Goal: Information Seeking & Learning: Check status

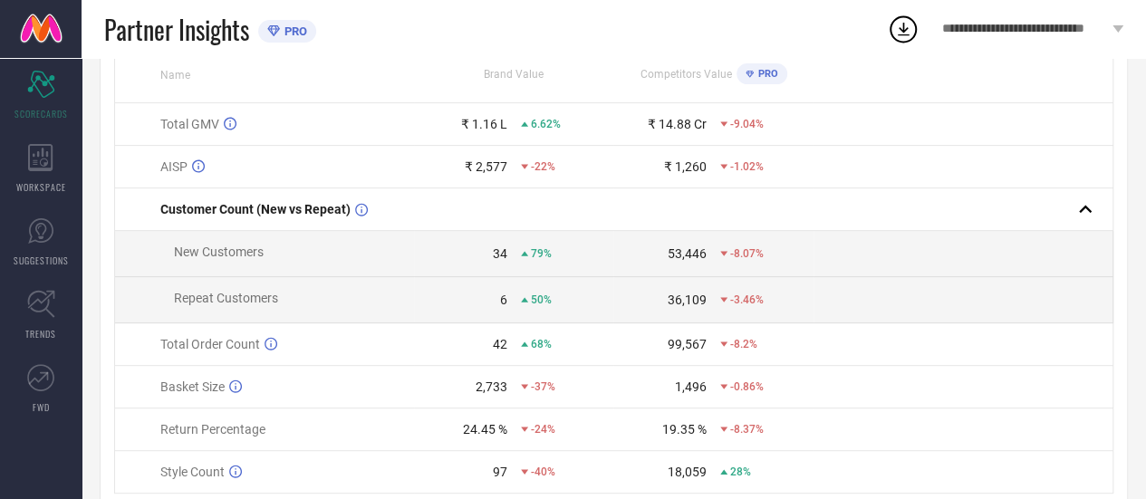
scroll to position [246, 0]
click at [43, 169] on icon at bounding box center [40, 157] width 24 height 27
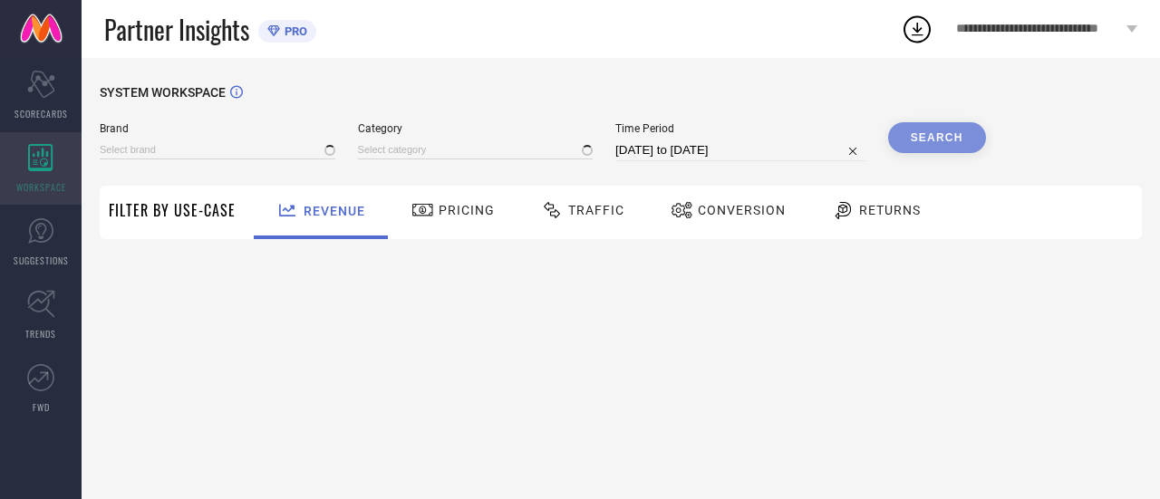
type input "ONEMILE"
type input "All"
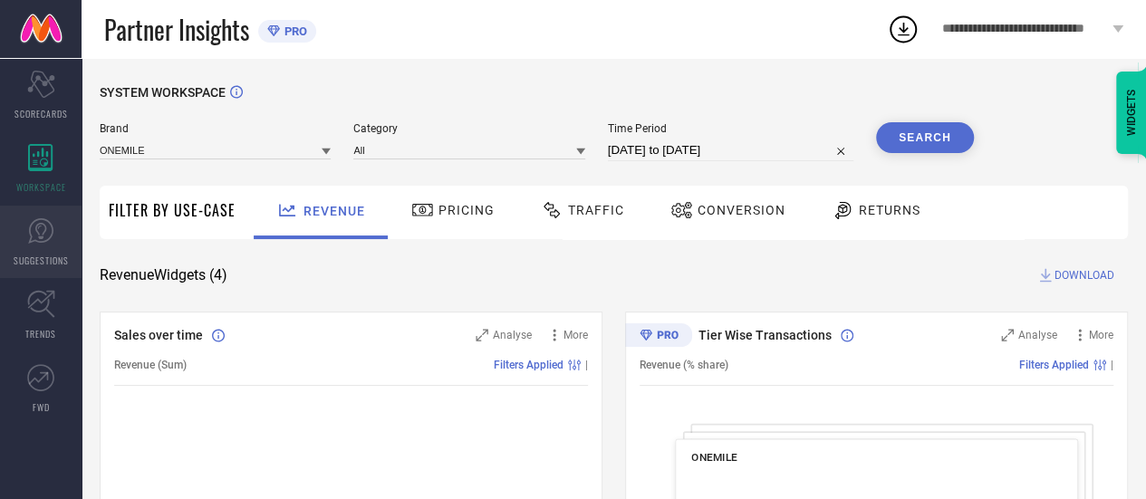
click at [37, 262] on span "SUGGESTIONS" at bounding box center [41, 261] width 55 height 14
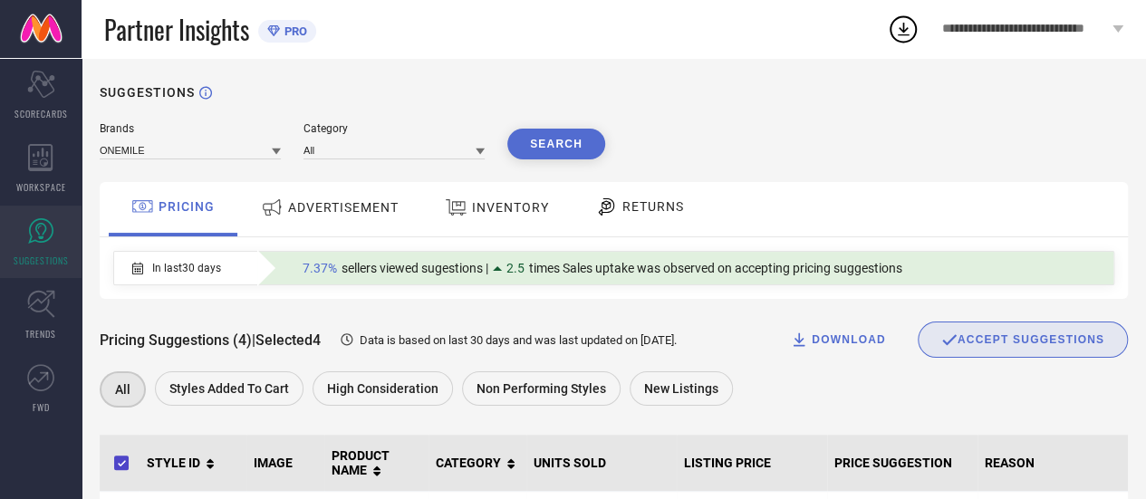
click at [1047, 128] on div "Brands ONEMILE Category All Search" at bounding box center [614, 140] width 1029 height 37
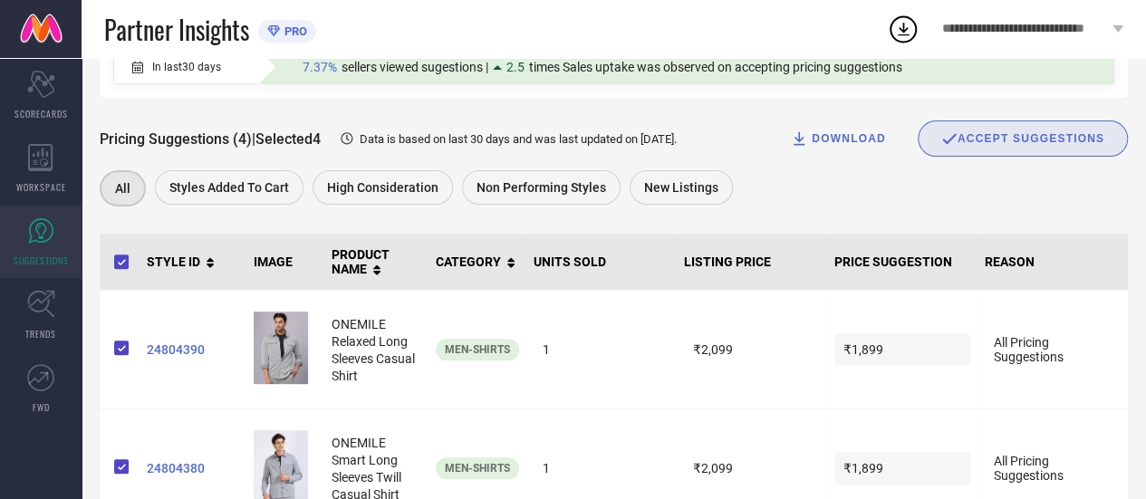
scroll to position [220, 0]
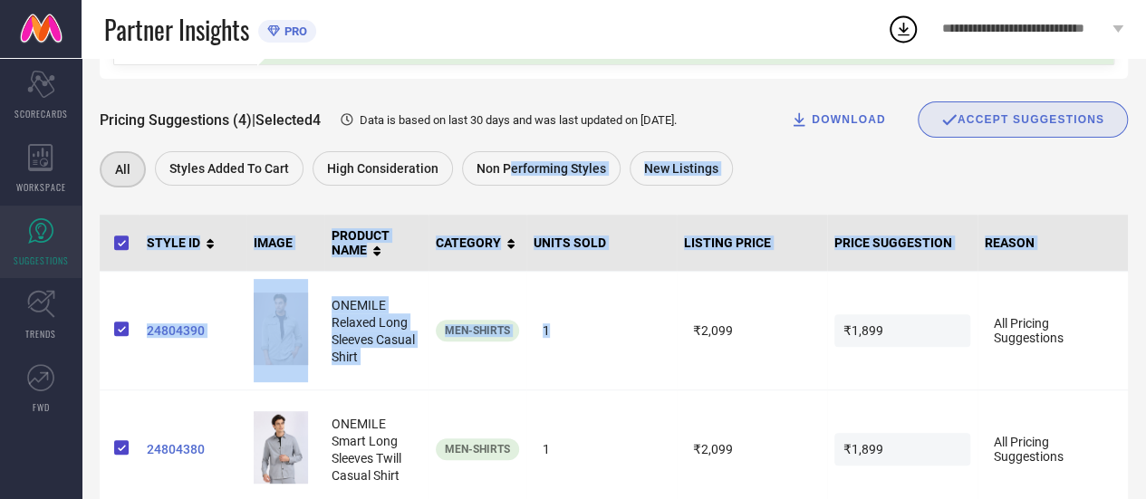
drag, startPoint x: 650, startPoint y: 330, endPoint x: 504, endPoint y: 186, distance: 205.0
click at [504, 186] on div "Brands ONEMILE Category All Search PRICING ADVERTISEMENT INVENTORY RETURNS In l…" at bounding box center [614, 324] width 1029 height 845
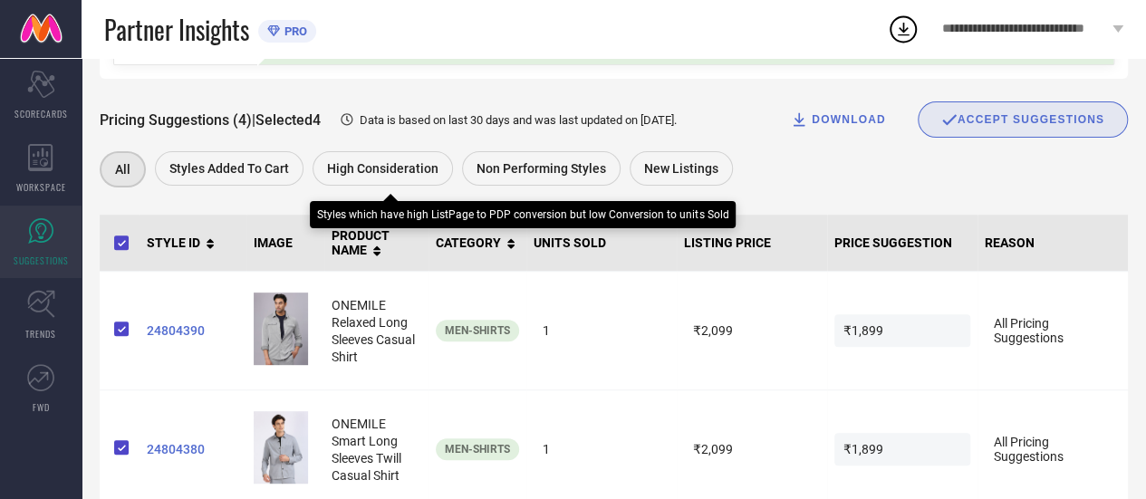
click at [368, 176] on span "High Consideration" at bounding box center [382, 168] width 111 height 14
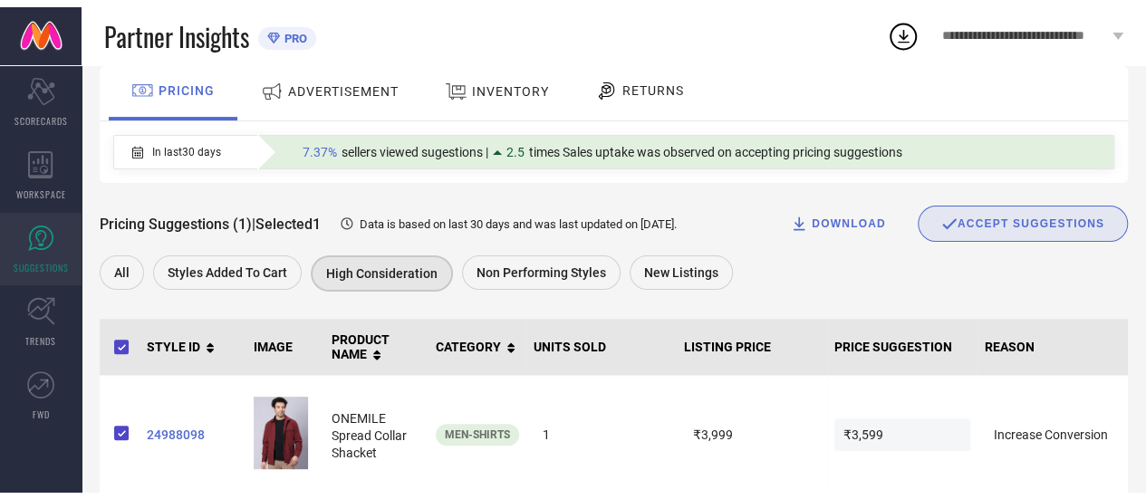
scroll to position [141, 0]
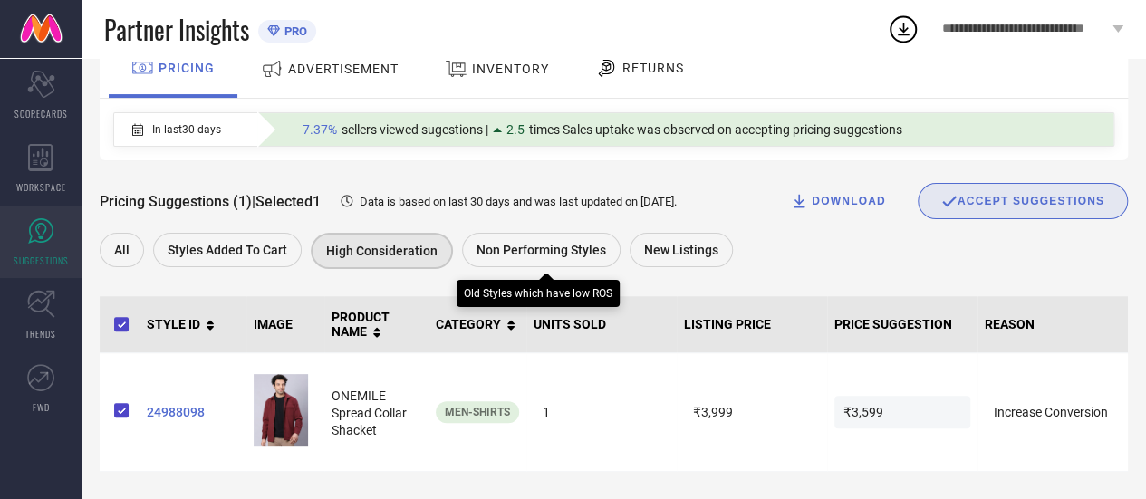
click at [530, 256] on div "Non Performing Styles" at bounding box center [541, 250] width 159 height 34
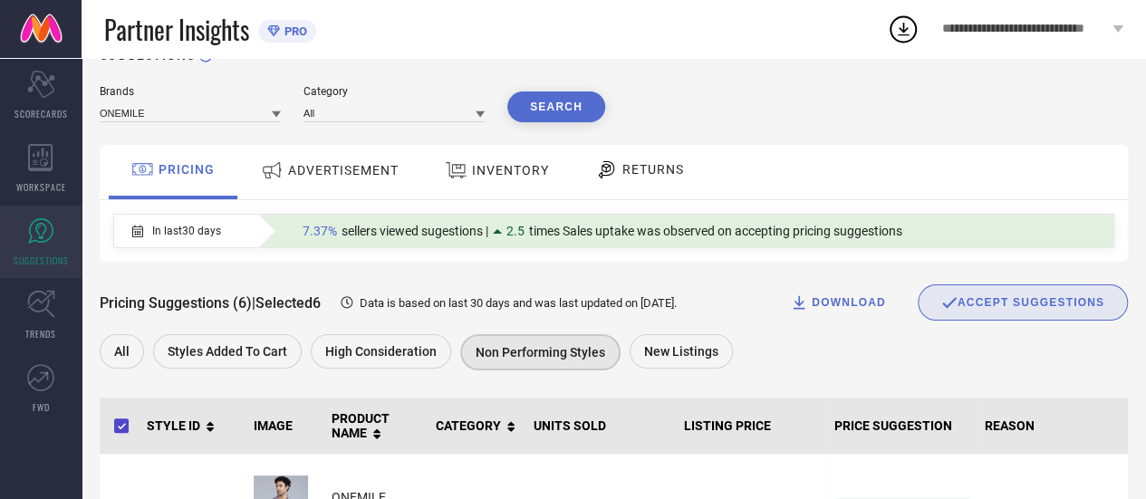
scroll to position [33, 0]
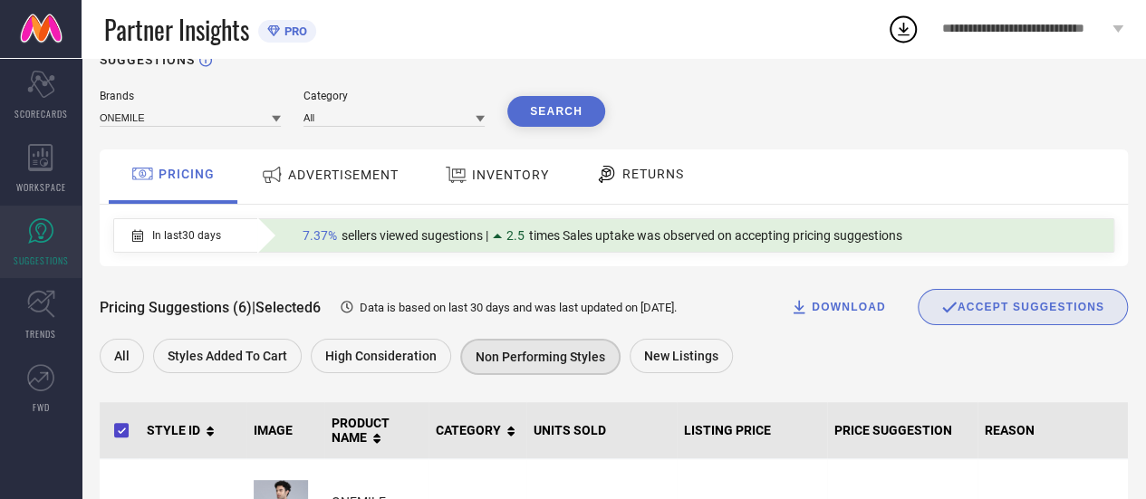
click at [379, 182] on span "ADVERTISEMENT" at bounding box center [343, 175] width 111 height 14
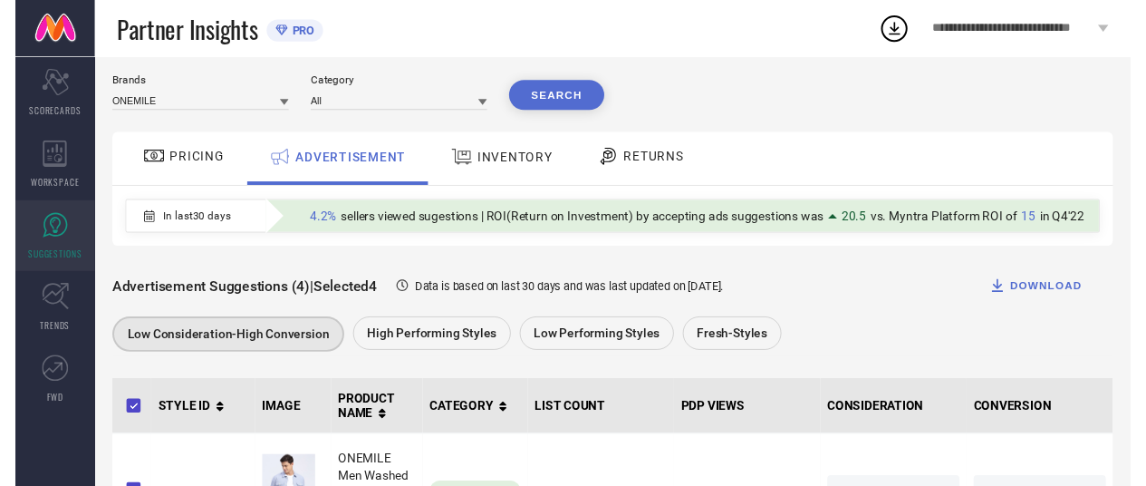
scroll to position [0, 0]
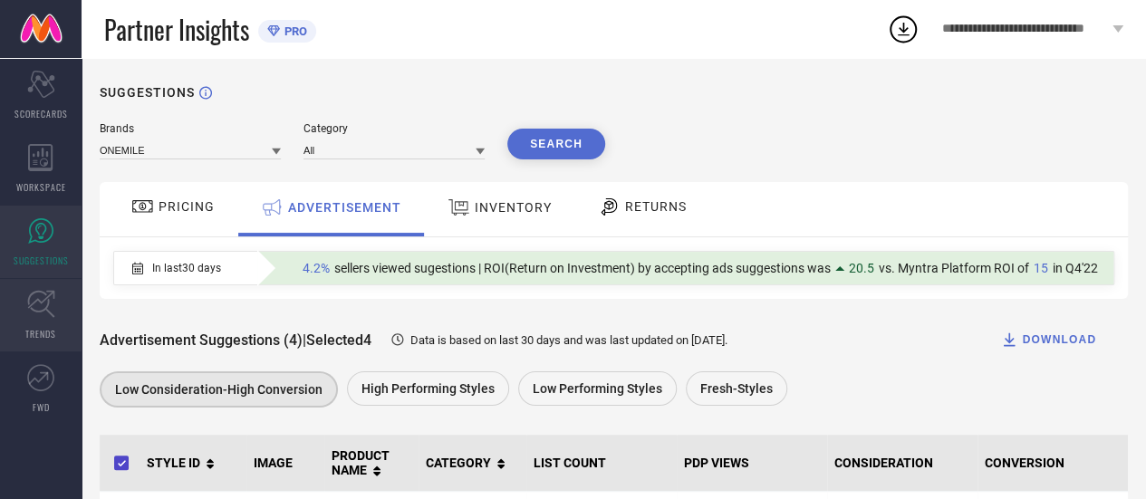
click at [41, 309] on icon at bounding box center [41, 304] width 28 height 28
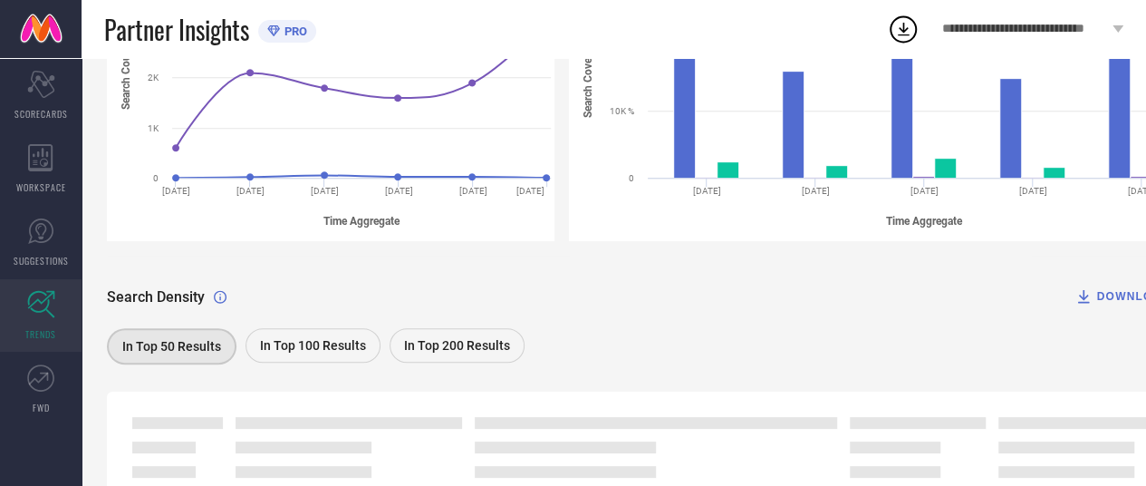
scroll to position [488, 0]
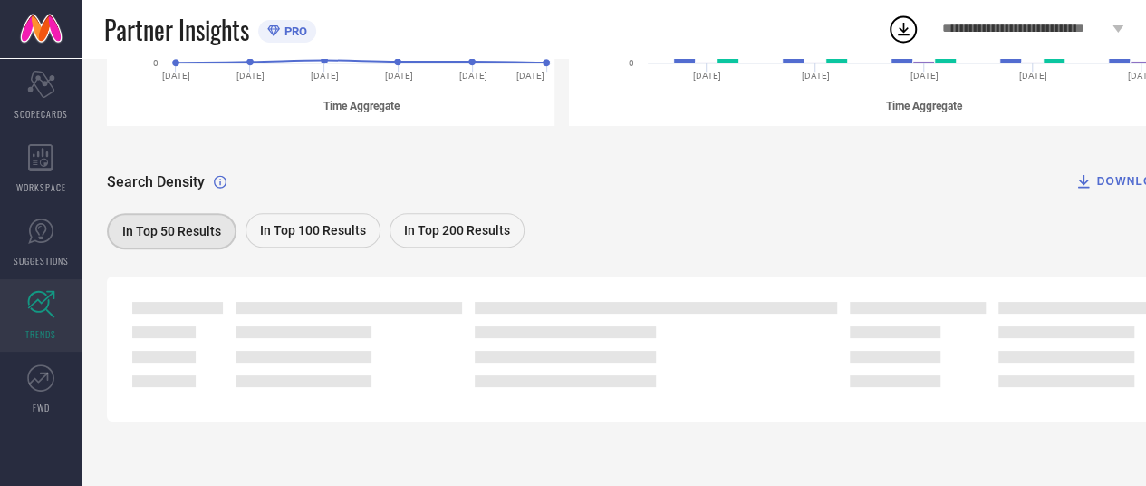
click at [316, 237] on div "In Top 100 Results" at bounding box center [313, 230] width 135 height 34
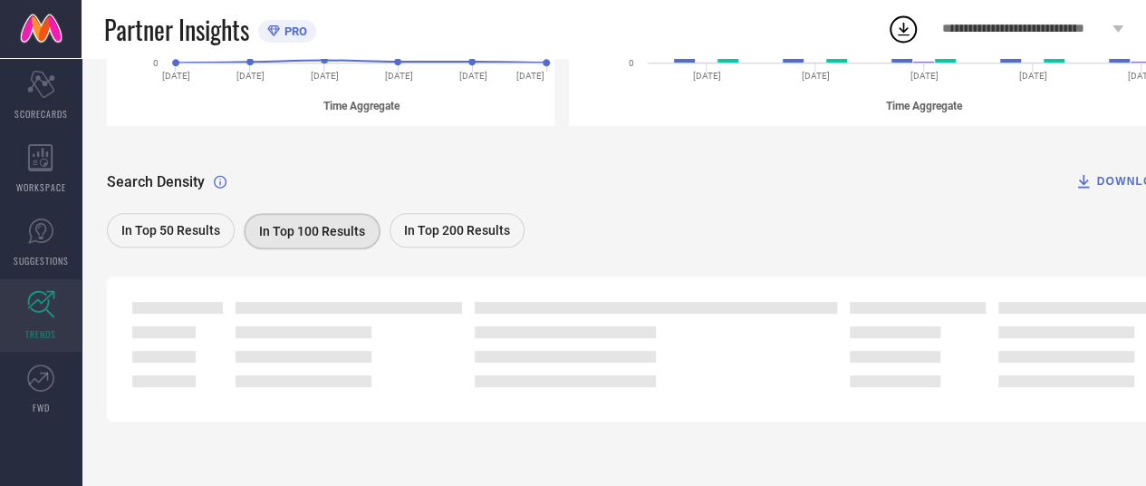
click at [168, 230] on span "In Top 50 Results" at bounding box center [170, 230] width 99 height 14
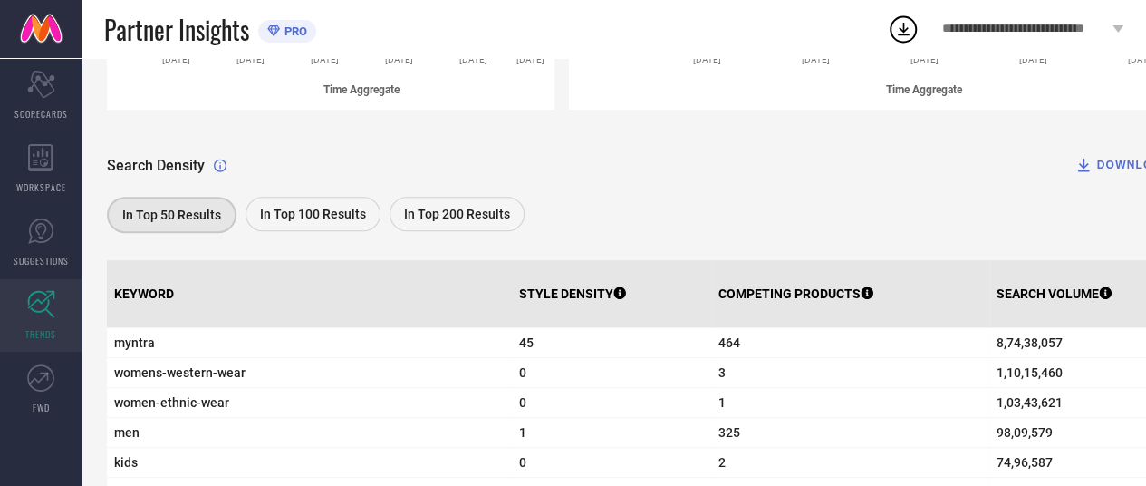
scroll to position [535, 0]
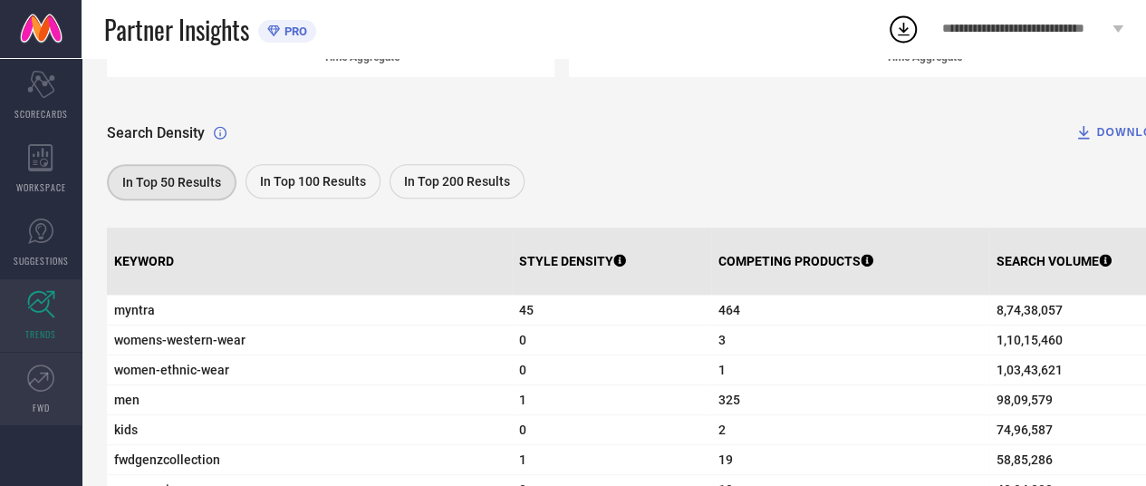
click at [29, 387] on icon at bounding box center [40, 377] width 27 height 27
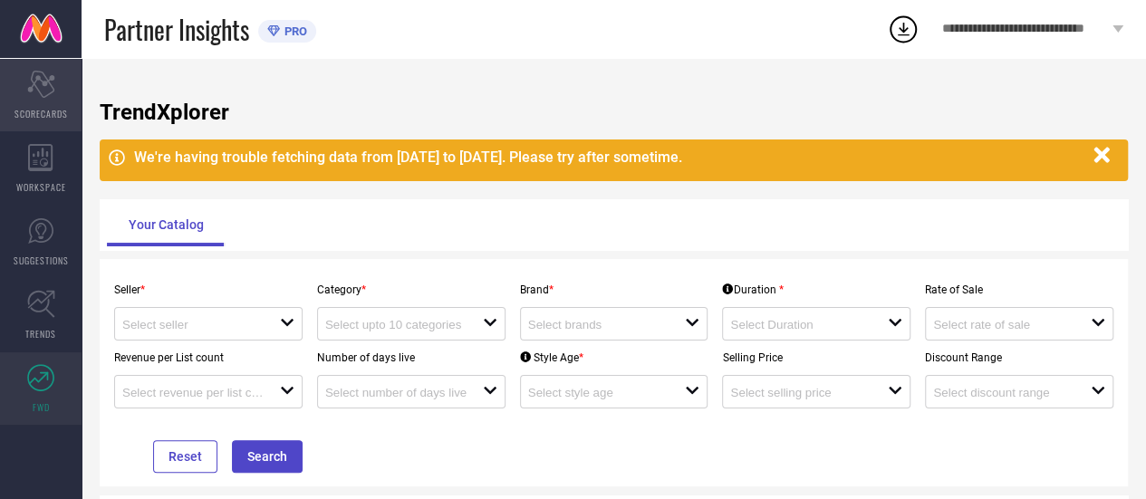
click at [49, 81] on icon "Scorecard" at bounding box center [41, 84] width 28 height 27
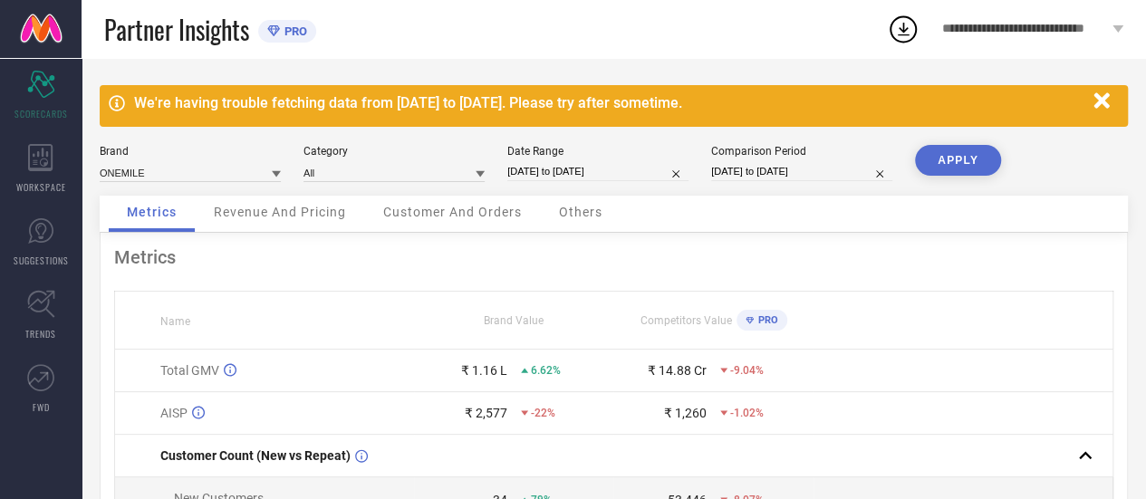
click at [973, 166] on button "APPLY" at bounding box center [958, 160] width 86 height 31
click at [1101, 91] on icon "button" at bounding box center [1102, 101] width 23 height 23
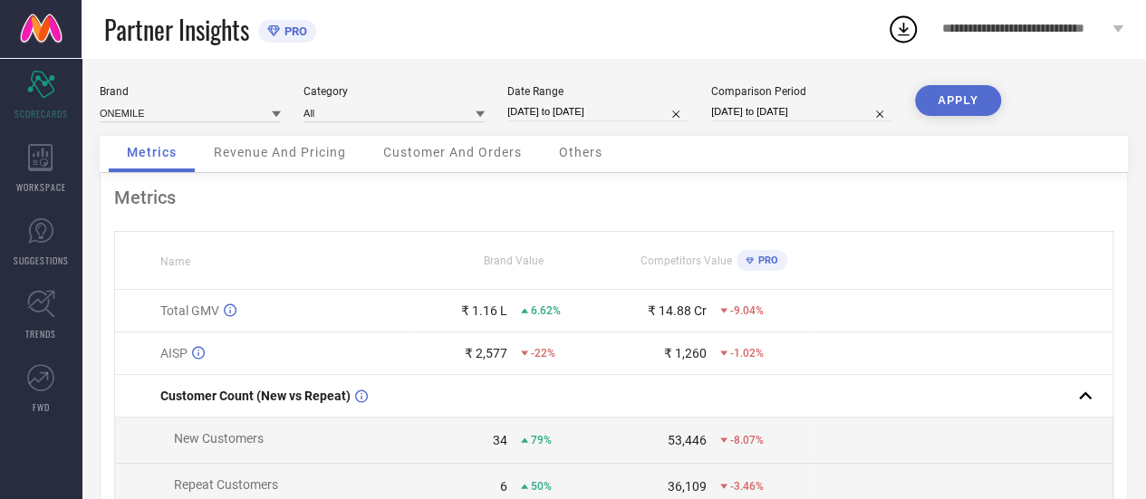
click at [954, 101] on button "APPLY" at bounding box center [958, 100] width 86 height 31
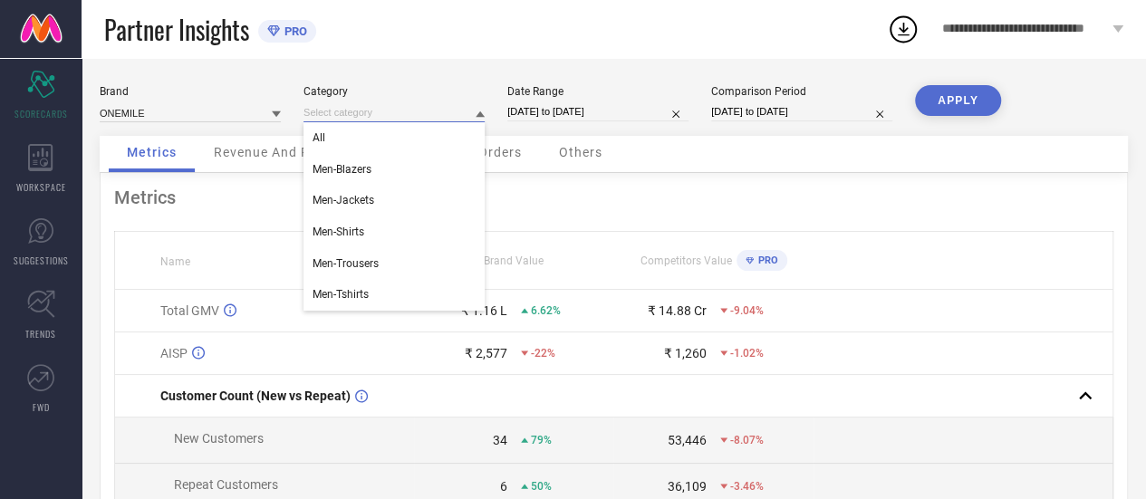
click at [399, 117] on input at bounding box center [394, 112] width 181 height 19
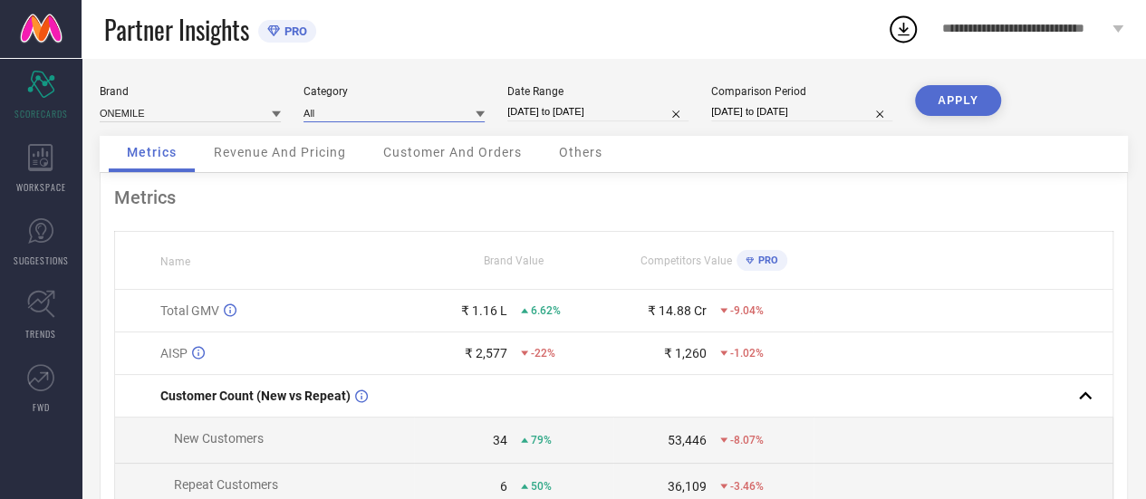
click at [399, 117] on input at bounding box center [394, 112] width 181 height 19
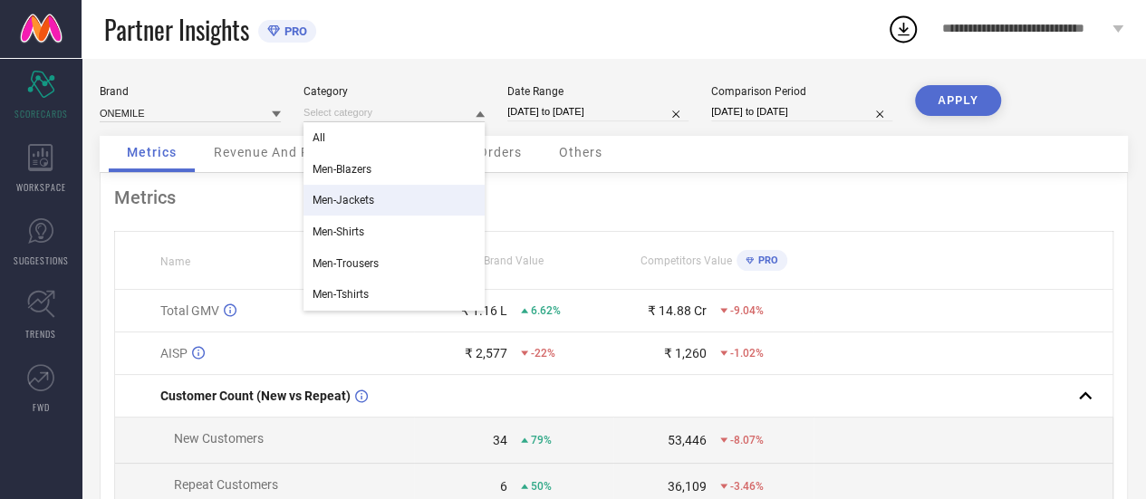
click at [409, 197] on div "Men-Jackets" at bounding box center [394, 200] width 181 height 31
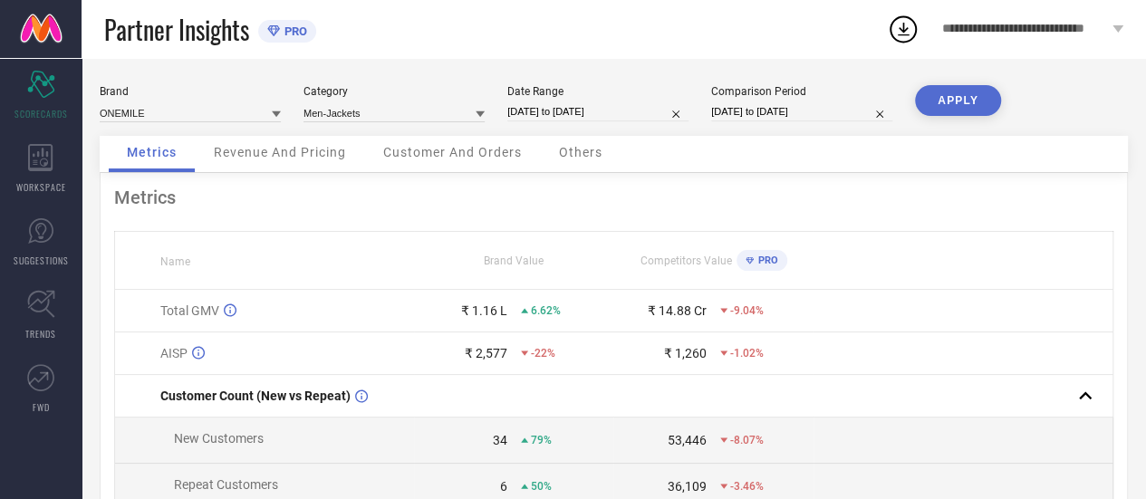
click at [933, 108] on button "APPLY" at bounding box center [958, 100] width 86 height 31
